Goal: Find specific page/section: Find specific page/section

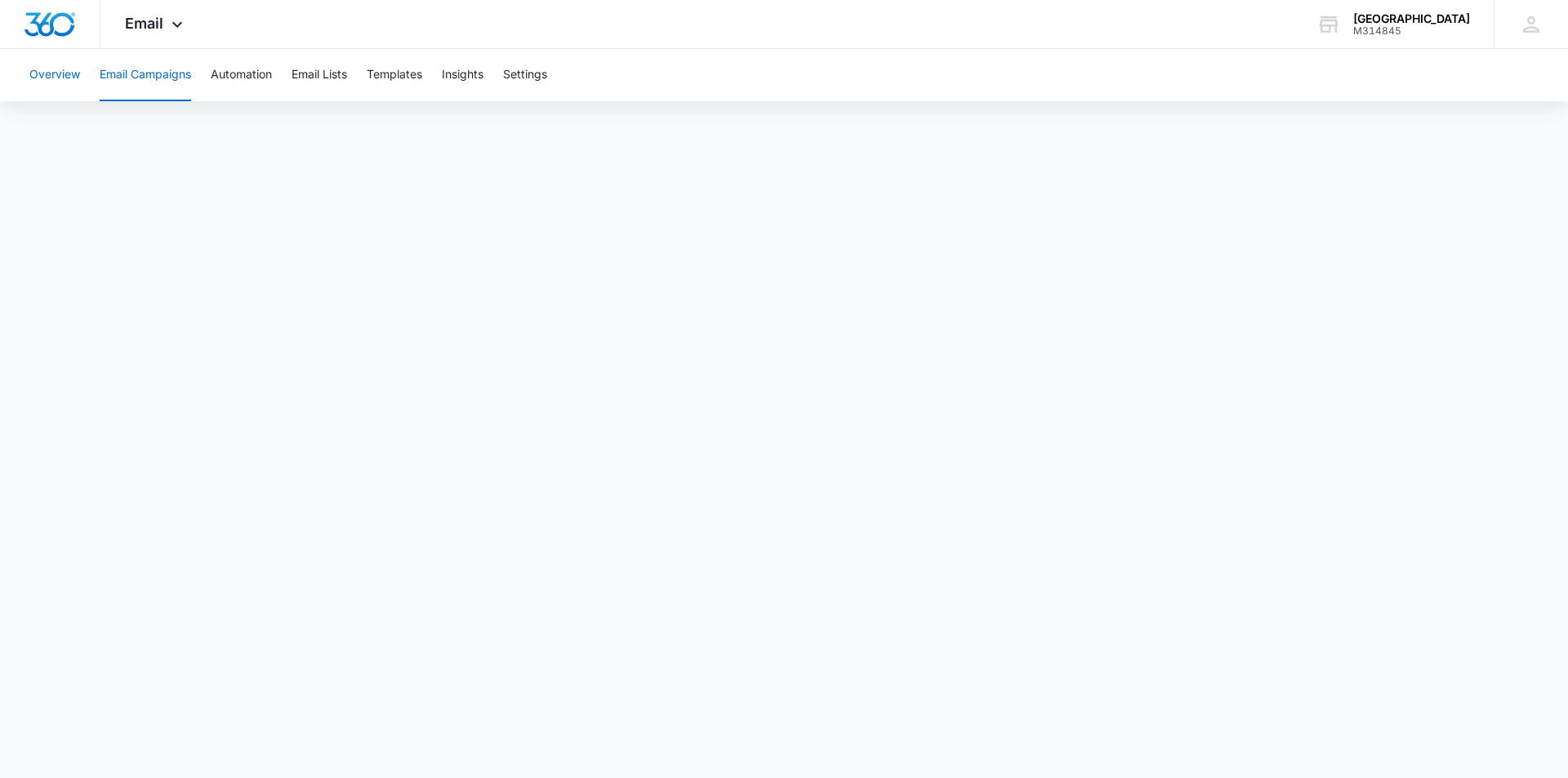
click at [65, 79] on button "Overview" at bounding box center [55, 75] width 51 height 52
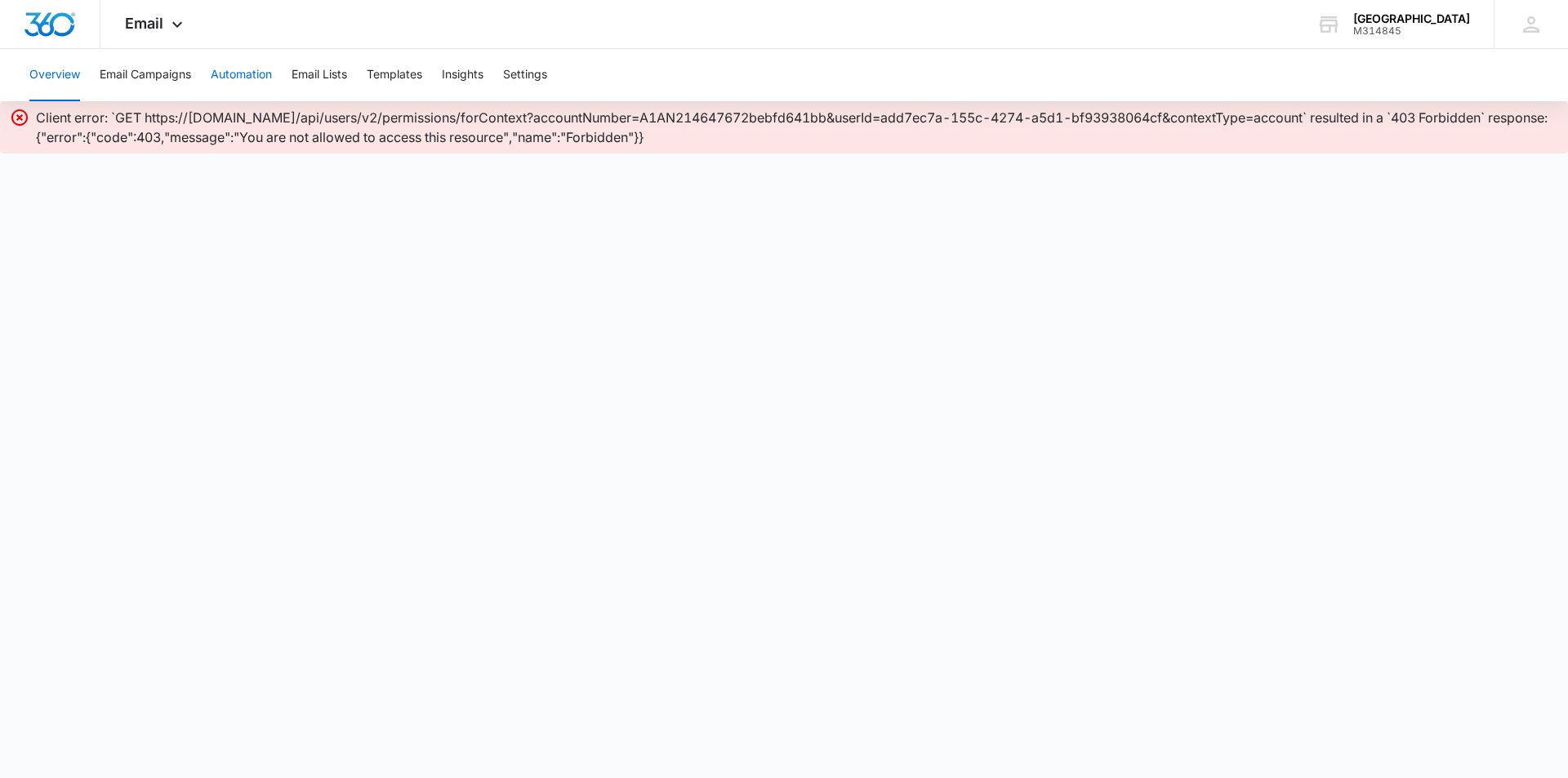
click at [264, 67] on button "Automation" at bounding box center [242, 75] width 61 height 52
click at [301, 76] on button "Email Lists" at bounding box center [319, 75] width 56 height 52
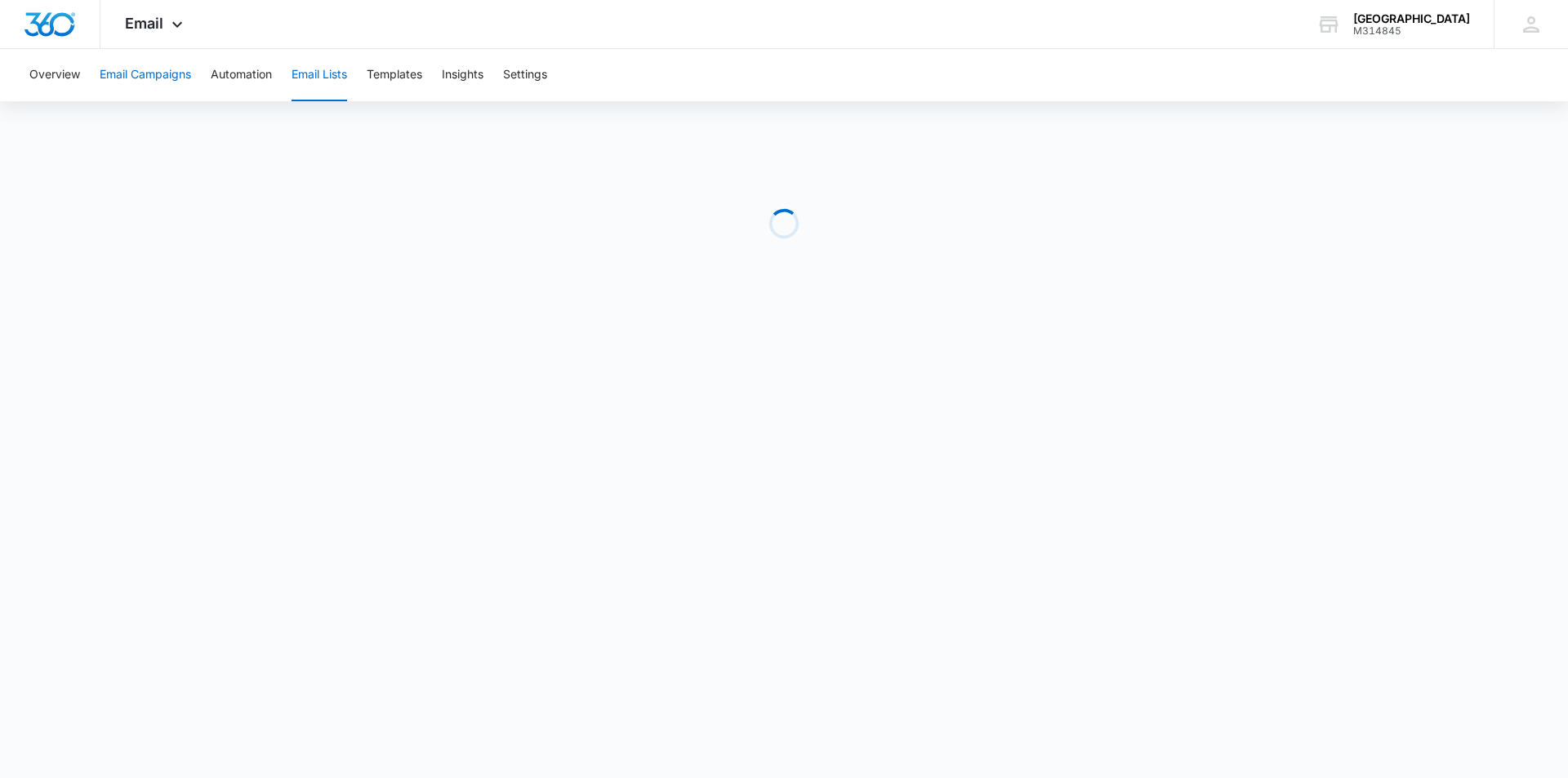
click at [115, 76] on button "Email Campaigns" at bounding box center [145, 75] width 92 height 52
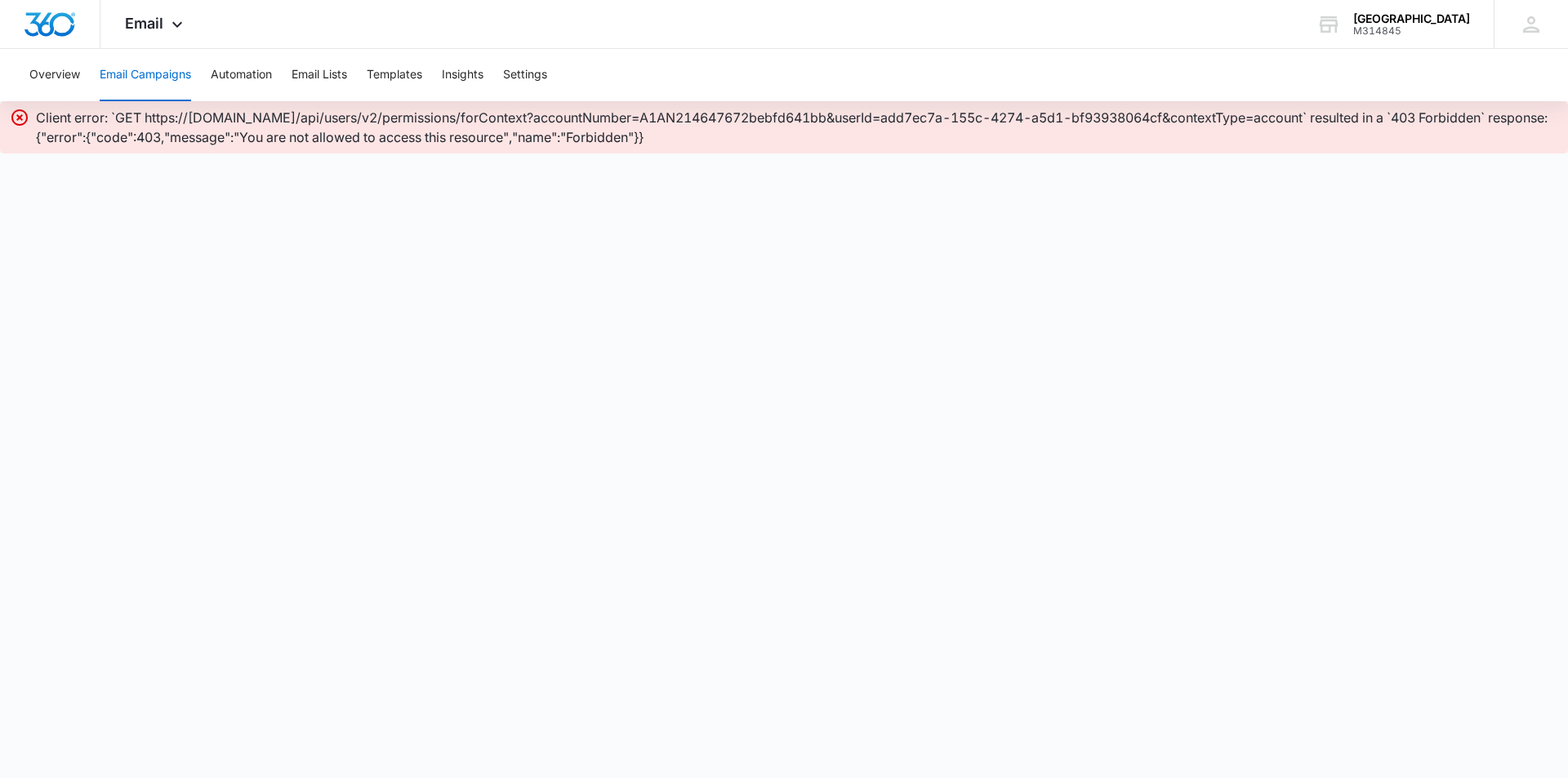
click at [139, 73] on button "Email Campaigns" at bounding box center [145, 75] width 92 height 52
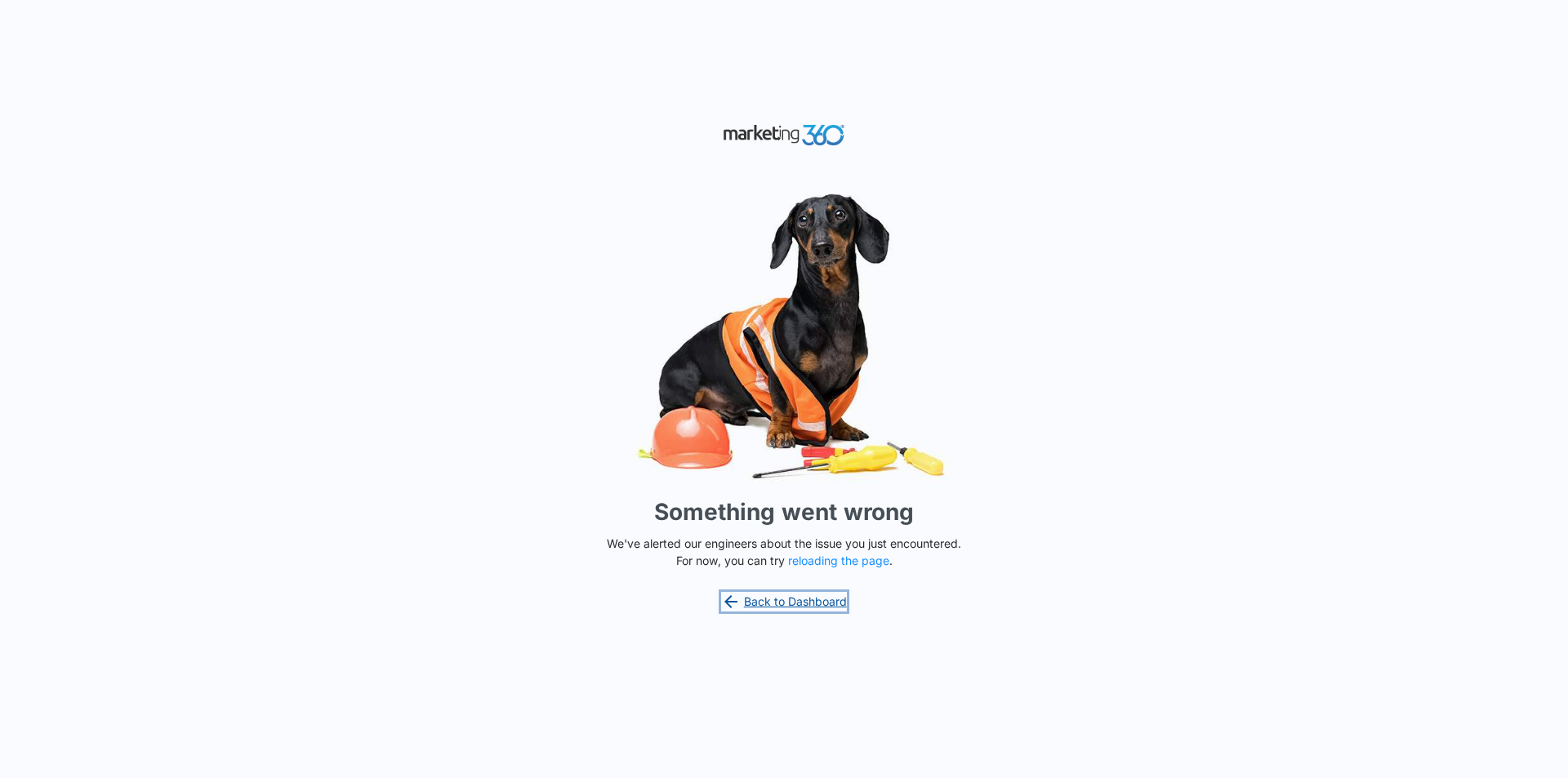
click at [824, 605] on link "Back to Dashboard" at bounding box center [784, 602] width 126 height 19
